Goal: Navigation & Orientation: Understand site structure

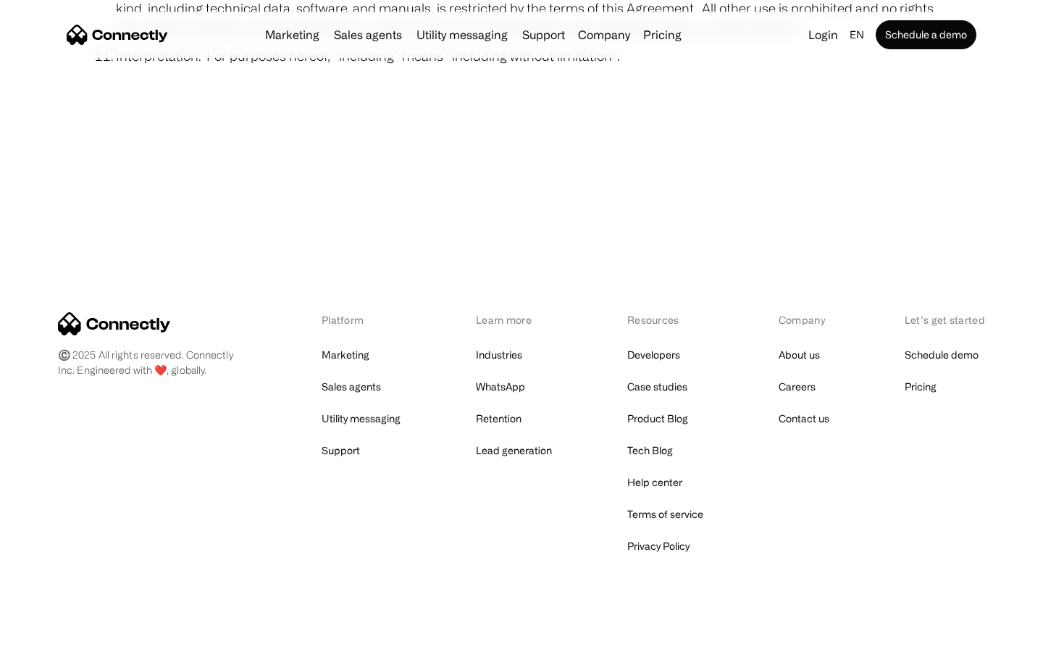
scroll to position [5322, 0]
